Goal: Information Seeking & Learning: Learn about a topic

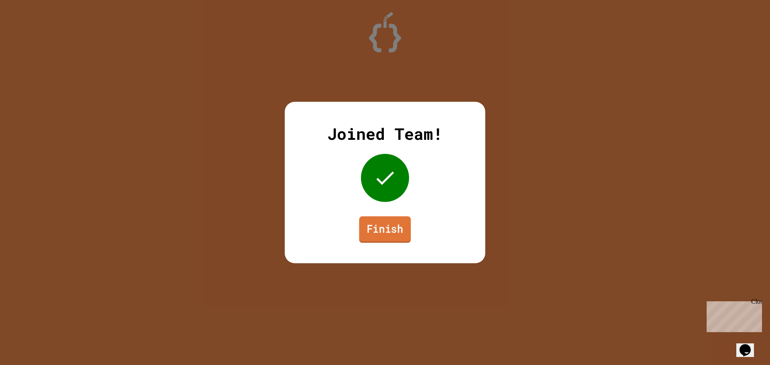
click at [368, 226] on link "Finish" at bounding box center [385, 229] width 52 height 26
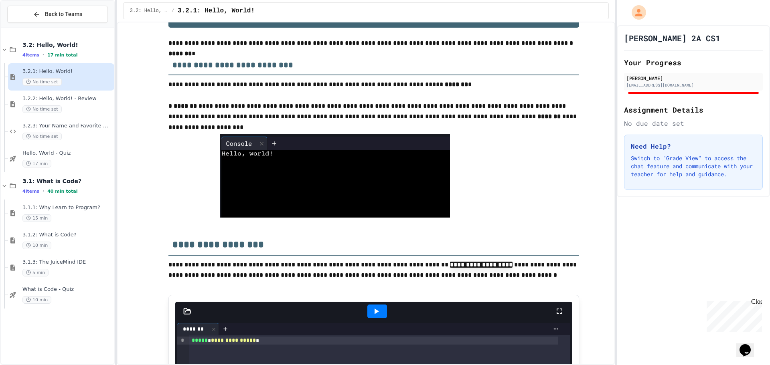
scroll to position [40, 0]
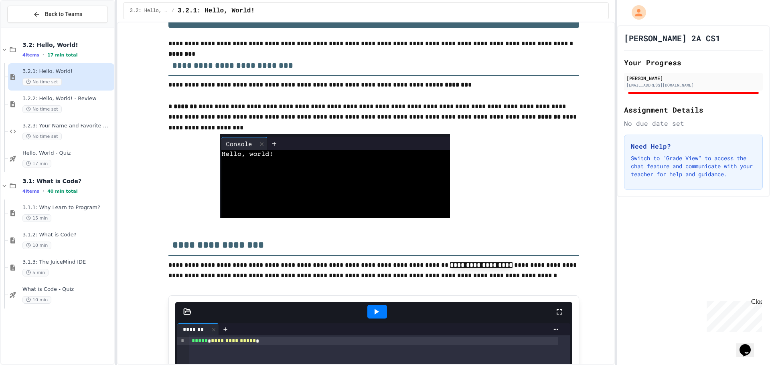
click at [311, 143] on img at bounding box center [335, 176] width 230 height 84
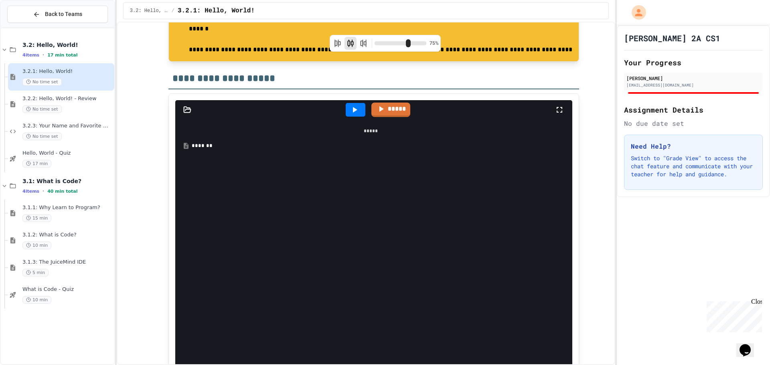
scroll to position [1202, 0]
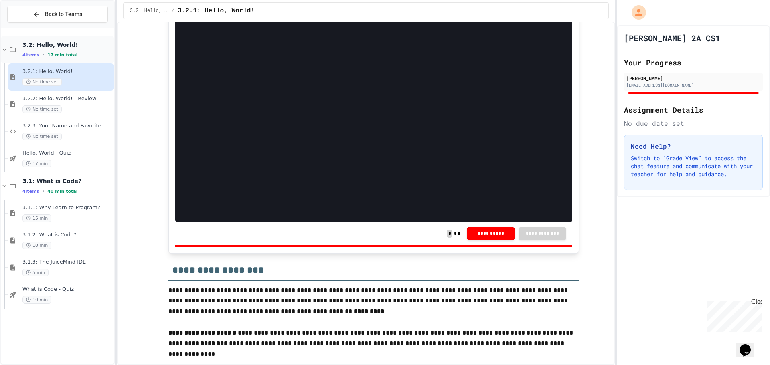
click at [2, 48] on icon at bounding box center [4, 49] width 7 height 7
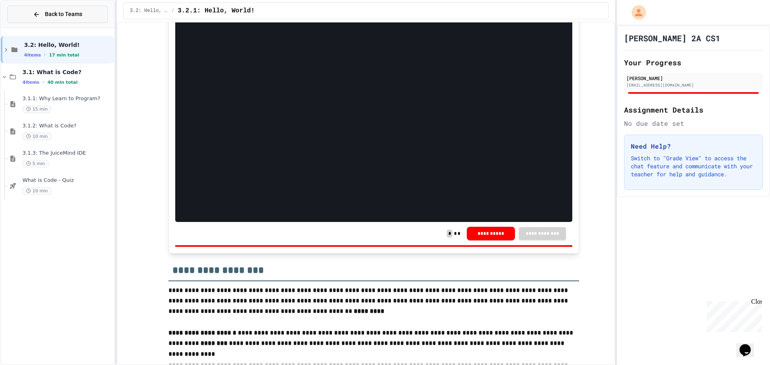
click at [36, 12] on icon at bounding box center [36, 14] width 5 height 5
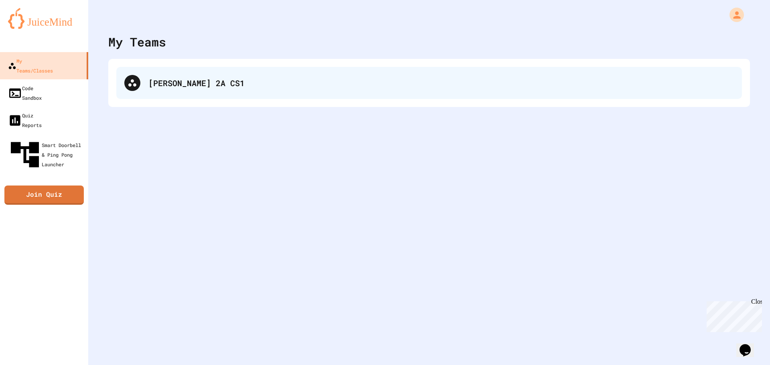
click at [210, 78] on div "[PERSON_NAME] 2A CS1" at bounding box center [440, 83] width 585 height 12
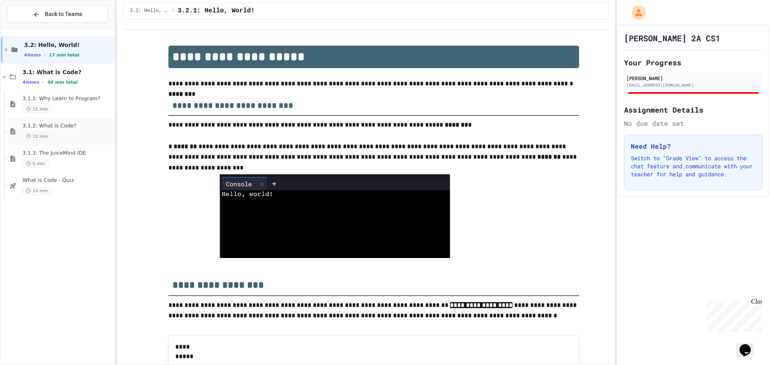
click at [49, 133] on div "10 min" at bounding box center [67, 137] width 90 height 8
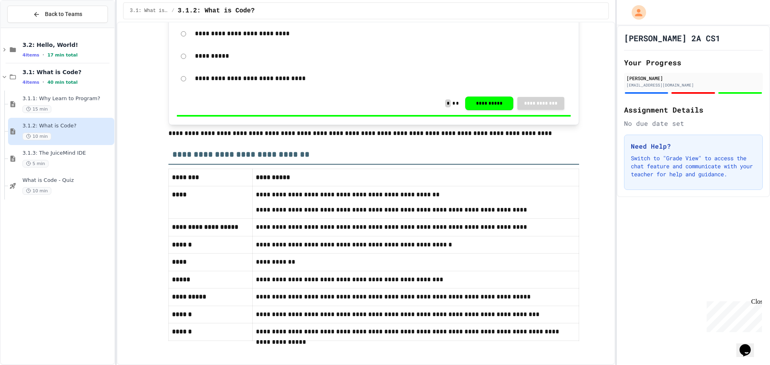
scroll to position [1741, 0]
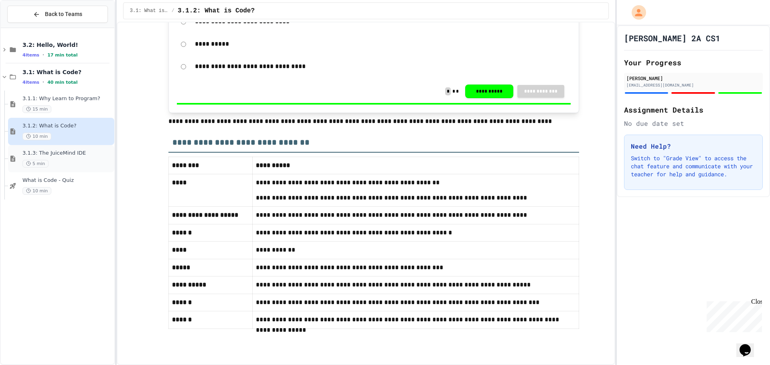
click at [41, 158] on div "3.1.3: The JuiceMind IDE 5 min" at bounding box center [67, 159] width 90 height 18
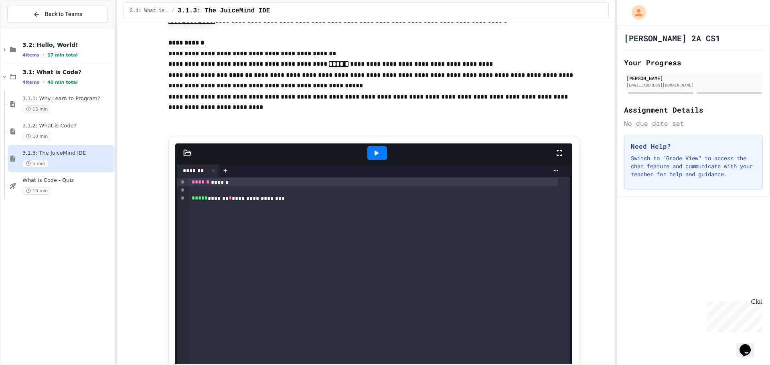
scroll to position [120, 0]
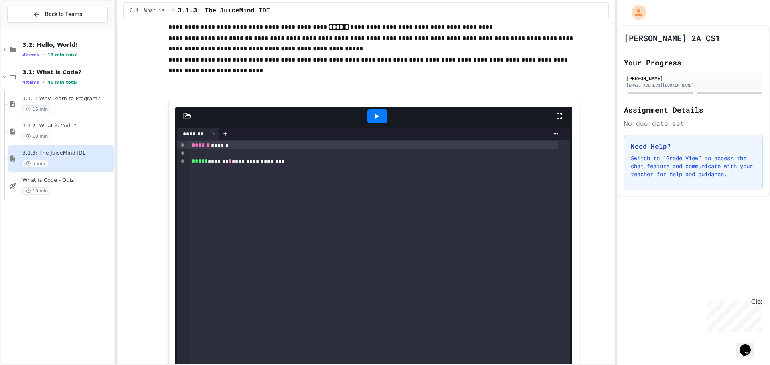
click at [380, 115] on div at bounding box center [377, 116] width 20 height 14
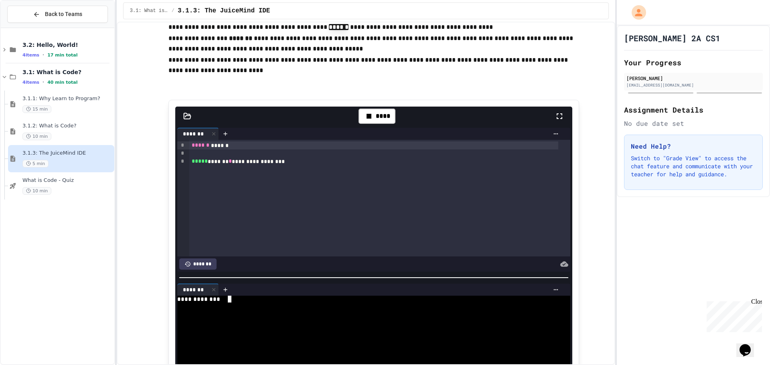
click at [228, 297] on textarea "Terminal input" at bounding box center [230, 299] width 4 height 7
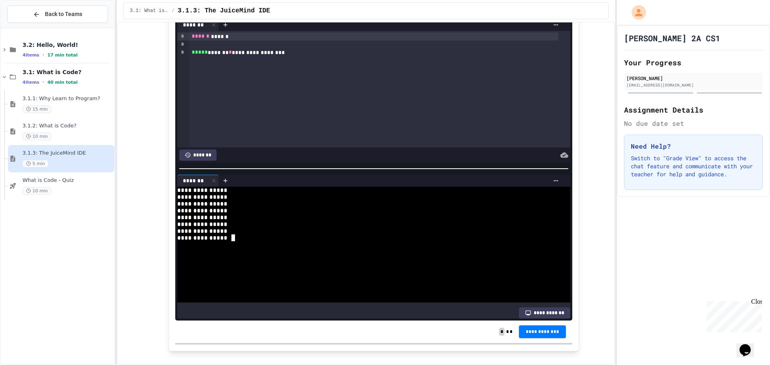
scroll to position [240, 0]
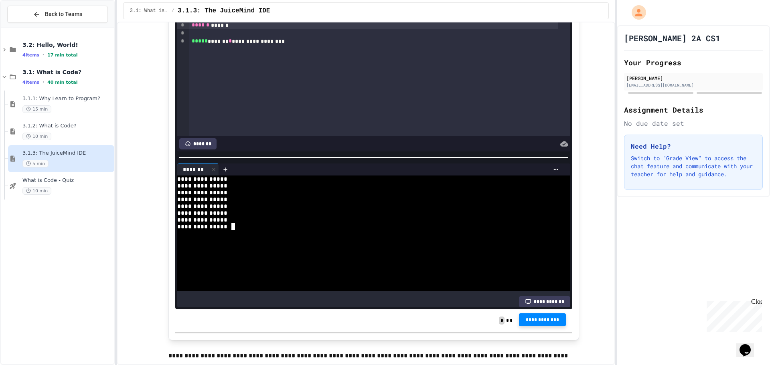
click at [544, 320] on span "**********" at bounding box center [542, 320] width 34 height 6
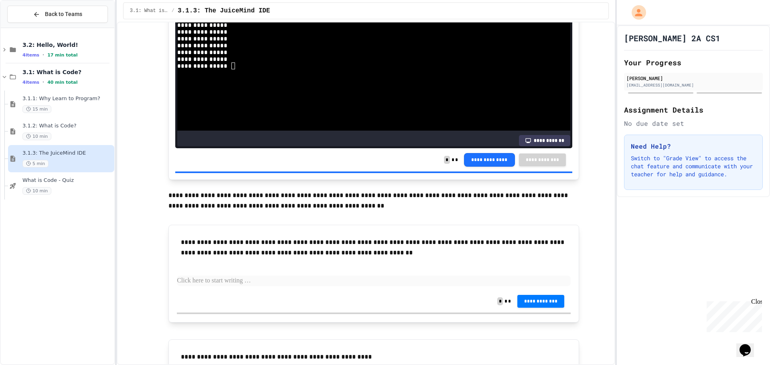
scroll to position [492, 0]
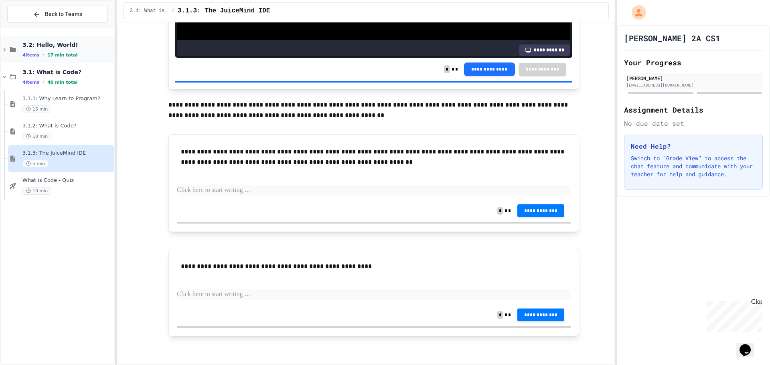
click at [16, 48] on div "3.2: Hello, World! 4 items • 17 min total" at bounding box center [57, 49] width 113 height 27
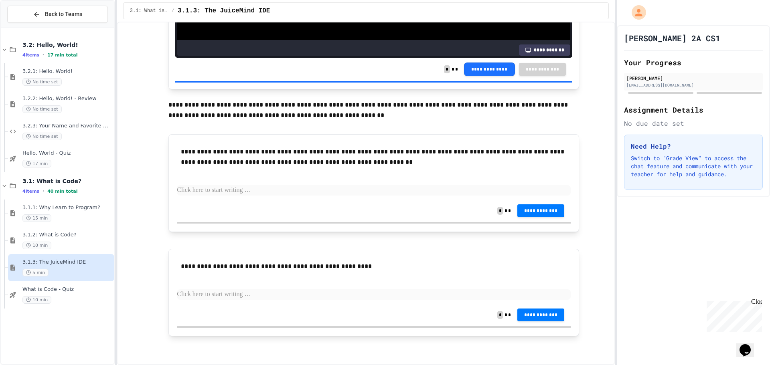
click at [16, 48] on icon at bounding box center [13, 49] width 10 height 7
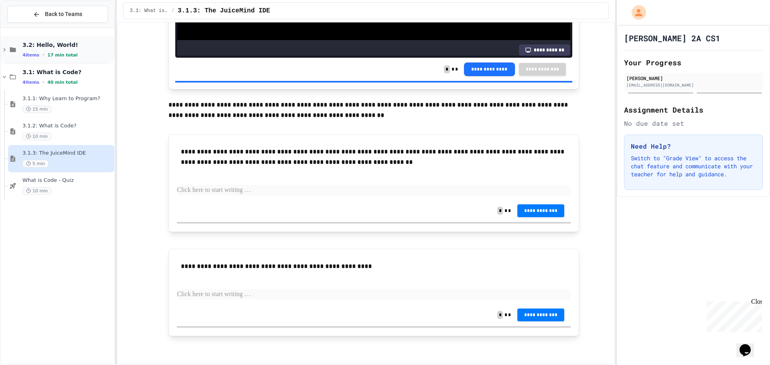
click at [39, 53] on div "4 items • 17 min total" at bounding box center [67, 55] width 90 height 6
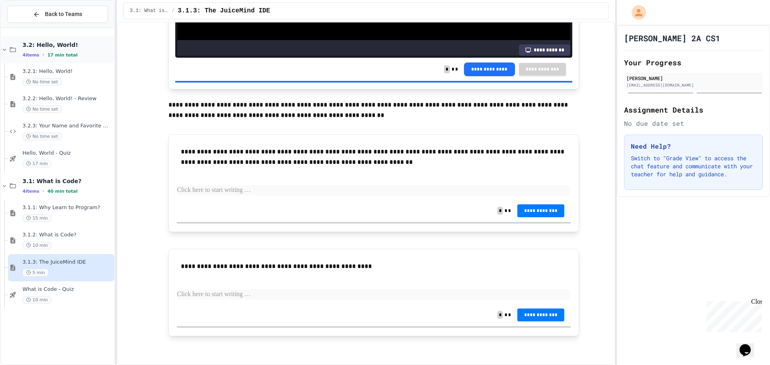
click at [41, 50] on div "3.2: Hello, World! 4 items • 17 min total" at bounding box center [67, 49] width 90 height 17
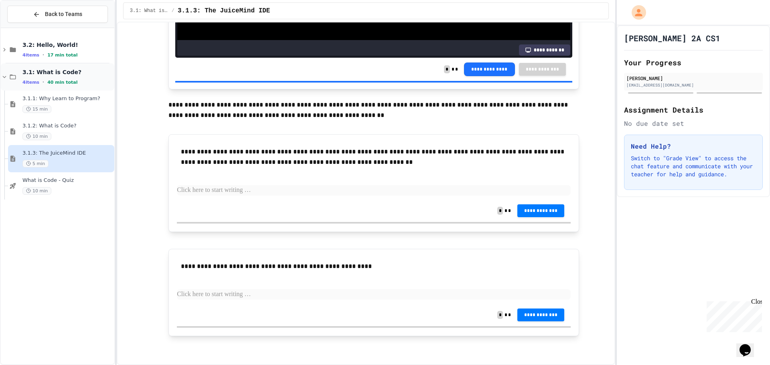
click at [40, 78] on div "3.1: What is Code? 4 items • 40 min total" at bounding box center [67, 77] width 90 height 17
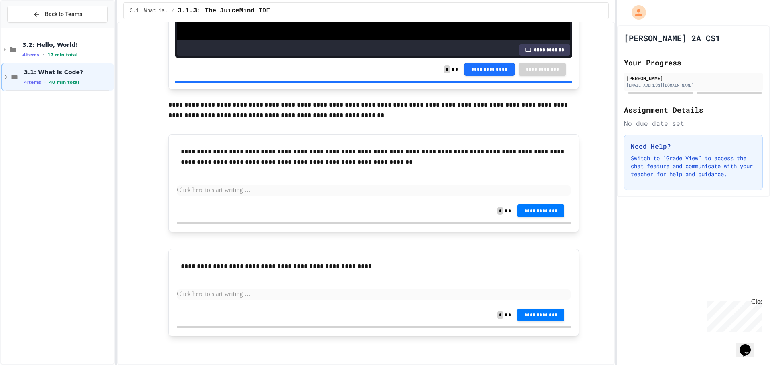
click at [40, 78] on div "3.1: What is Code? 4 items • 40 min total" at bounding box center [68, 77] width 89 height 17
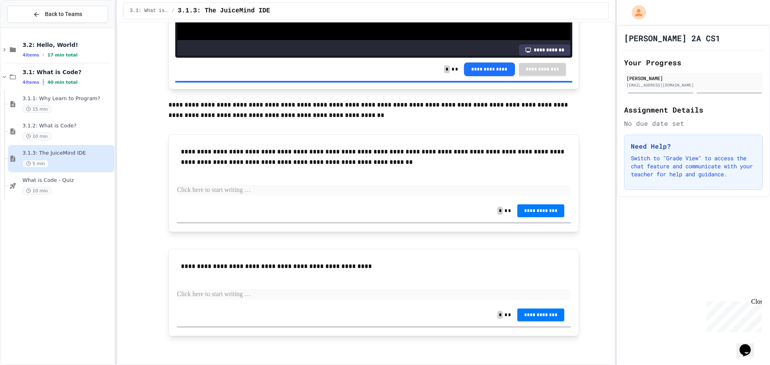
click at [40, 78] on div "3.1: What is Code? 4 items • 40 min total" at bounding box center [67, 77] width 90 height 17
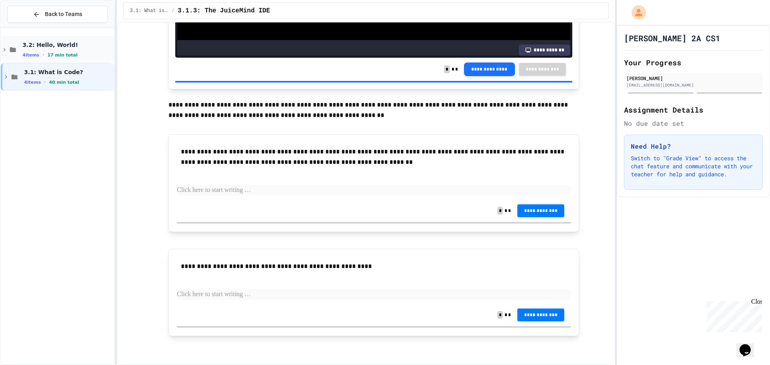
click at [58, 43] on span "3.2: Hello, World!" at bounding box center [67, 44] width 90 height 7
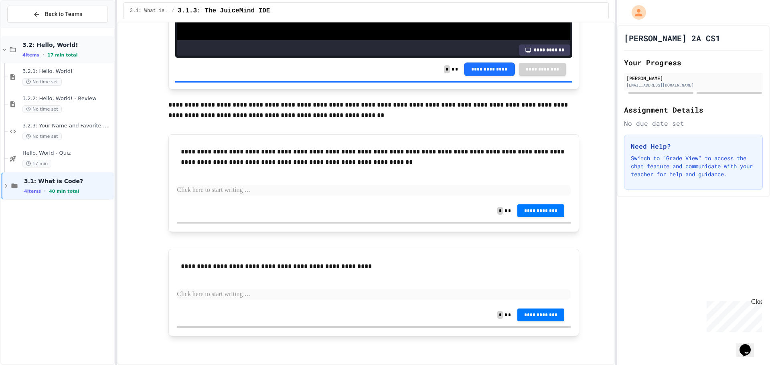
click at [55, 51] on div "3.2: Hello, World! 4 items • 17 min total" at bounding box center [67, 49] width 90 height 17
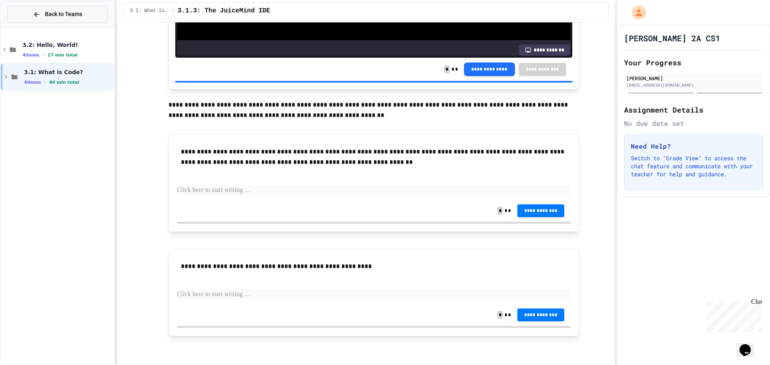
click at [50, 12] on span "Back to Teams" at bounding box center [63, 14] width 37 height 8
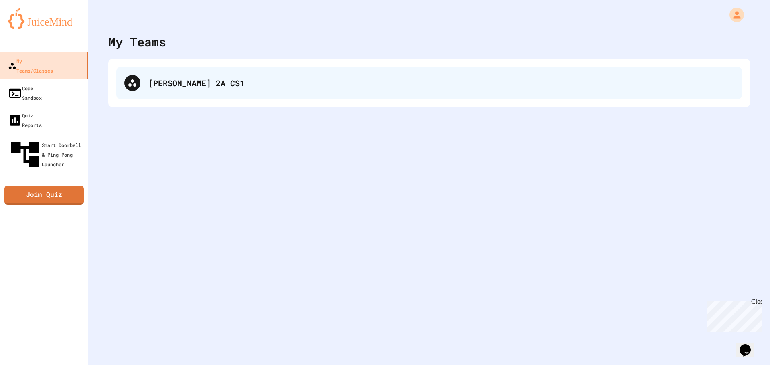
click at [200, 89] on div "[PERSON_NAME] 2A CS1" at bounding box center [428, 83] width 625 height 32
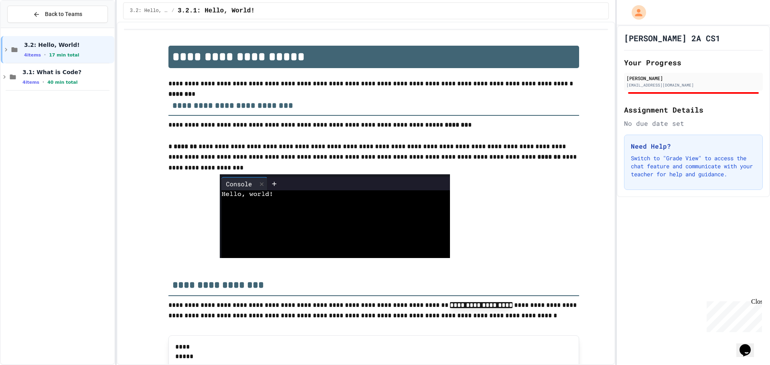
click at [636, 28] on div "[PERSON_NAME] 2A CS1 Your Progress [PERSON_NAME] [EMAIL_ADDRESS][DOMAIN_NAME] A…" at bounding box center [692, 111] width 153 height 172
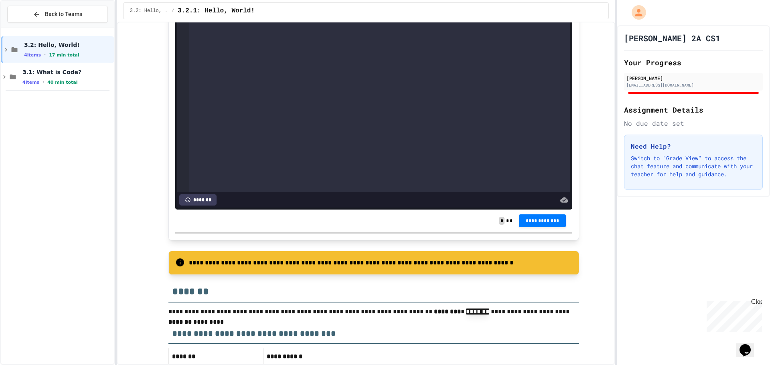
scroll to position [1724, 0]
